Goal: Task Accomplishment & Management: Use online tool/utility

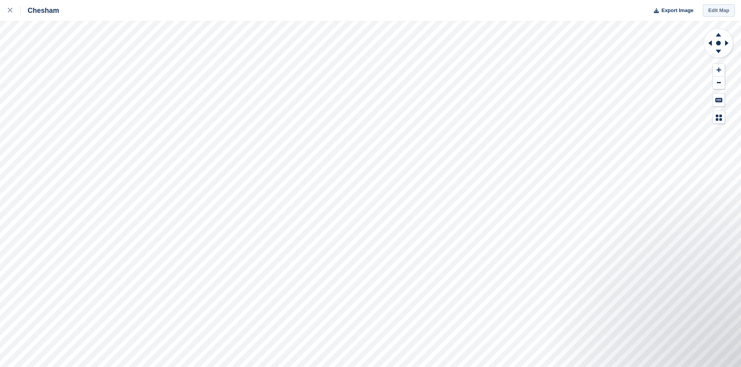
click at [714, 14] on link "Edit Map" at bounding box center [719, 10] width 32 height 13
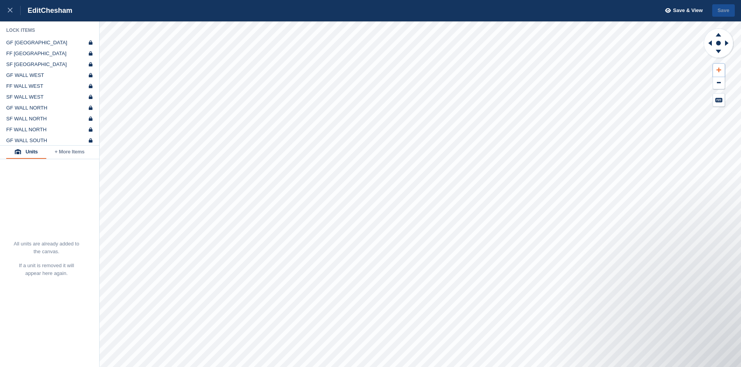
click at [716, 70] on icon at bounding box center [718, 69] width 5 height 5
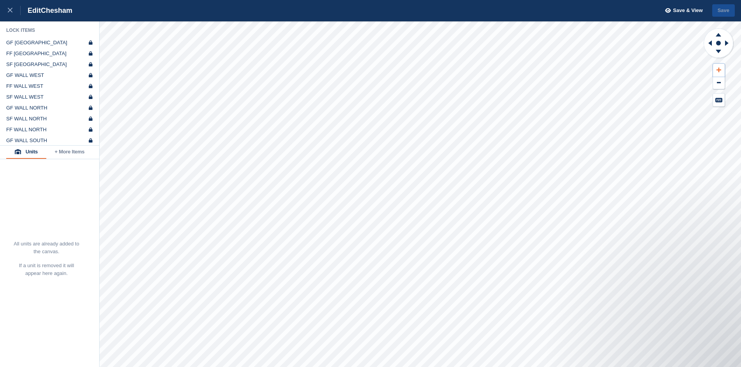
click at [716, 70] on icon at bounding box center [718, 69] width 5 height 5
click at [716, 70] on button at bounding box center [719, 70] width 12 height 13
click at [715, 70] on button at bounding box center [719, 70] width 12 height 13
click at [714, 70] on button at bounding box center [719, 70] width 12 height 13
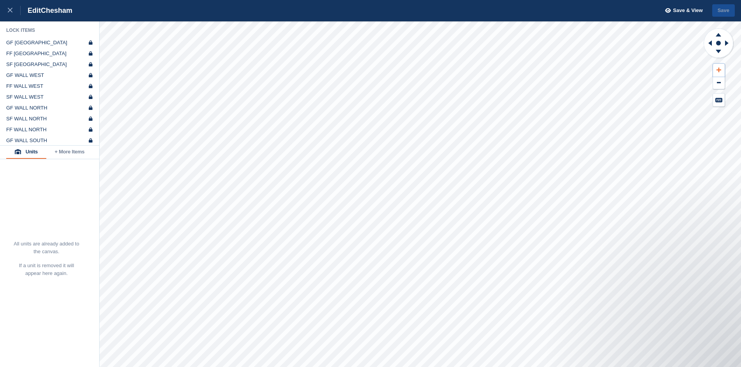
click at [714, 70] on button at bounding box center [719, 70] width 12 height 13
click at [711, 44] on icon at bounding box center [709, 42] width 3 height 5
click at [709, 45] on g at bounding box center [709, 43] width 10 height 20
click at [708, 45] on icon at bounding box center [709, 43] width 10 height 20
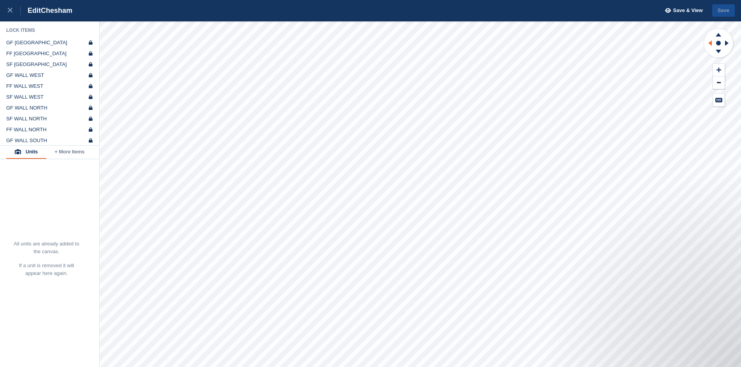
click at [707, 45] on icon at bounding box center [709, 43] width 10 height 20
click at [706, 45] on icon at bounding box center [709, 43] width 10 height 20
